Goal: Find specific page/section: Find specific page/section

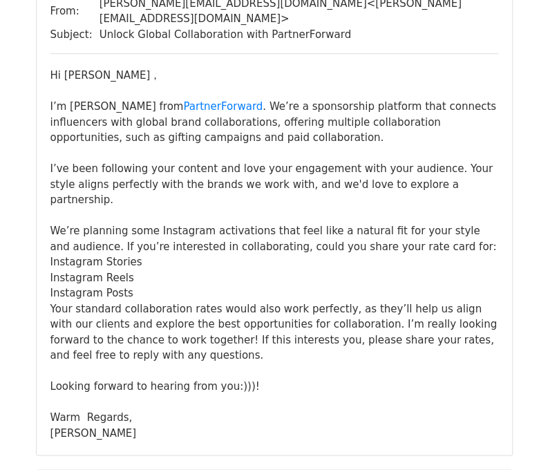
scroll to position [207, 0]
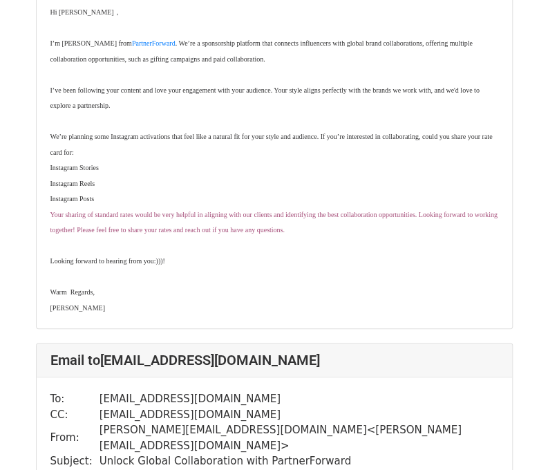
scroll to position [277, 0]
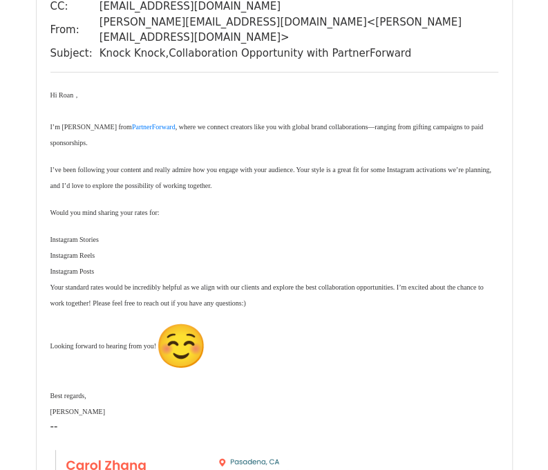
scroll to position [3112, 0]
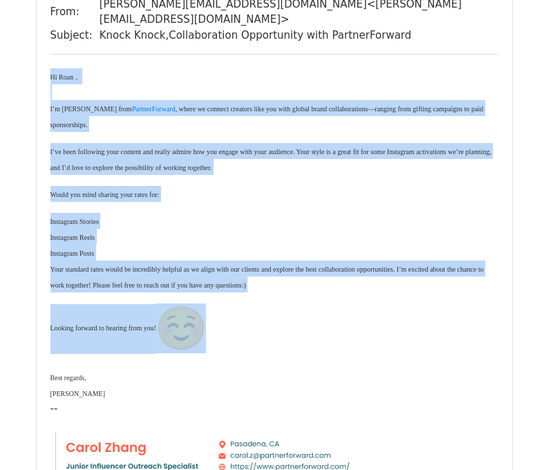
drag, startPoint x: 50, startPoint y: 118, endPoint x: 210, endPoint y: 371, distance: 299.4
click at [210, 371] on div "Hi [PERSON_NAME]， I’m [PERSON_NAME] from PartnerForward , where we connect crea…" at bounding box center [274, 344] width 448 height 553
